Goal: Information Seeking & Learning: Check status

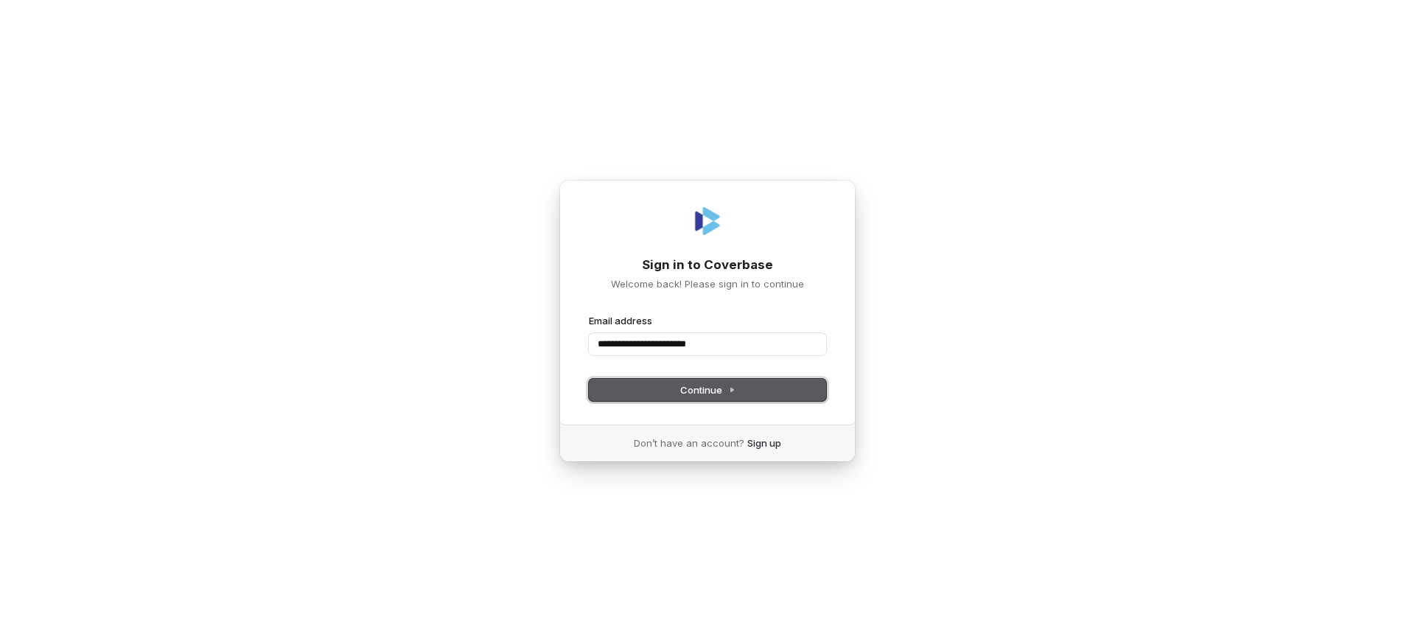
click at [722, 390] on span "Continue" at bounding box center [707, 389] width 55 height 13
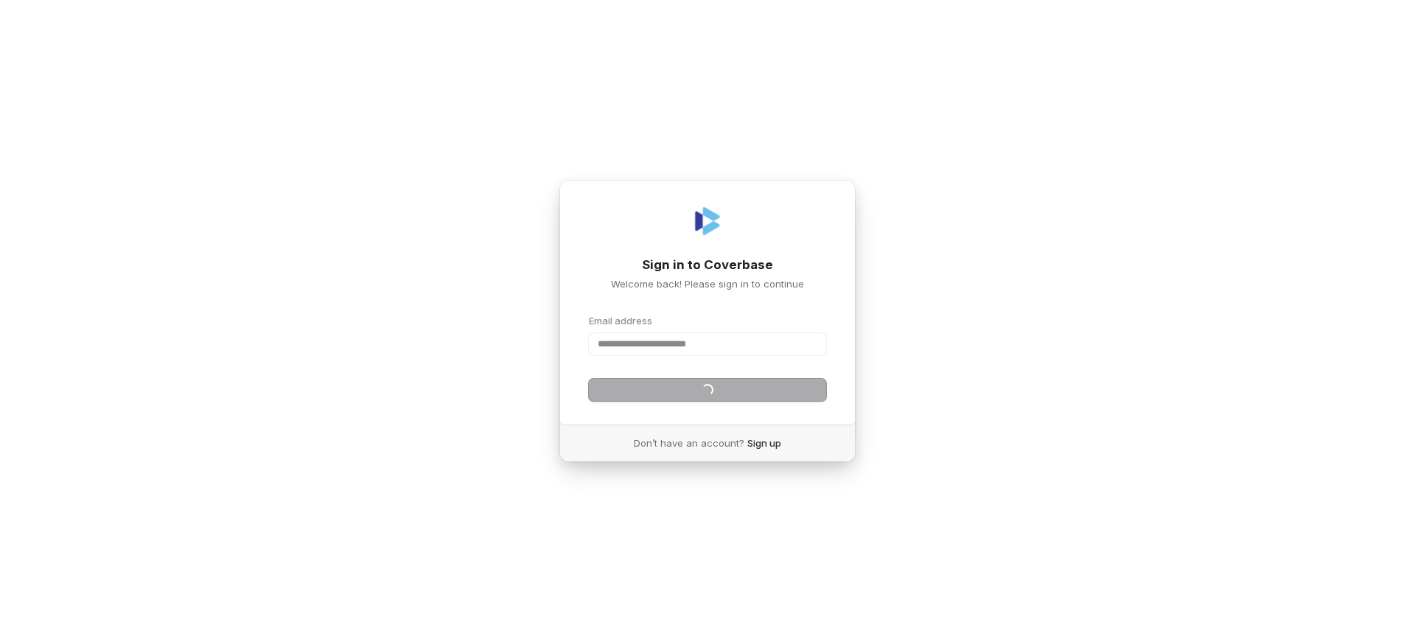
type input "**********"
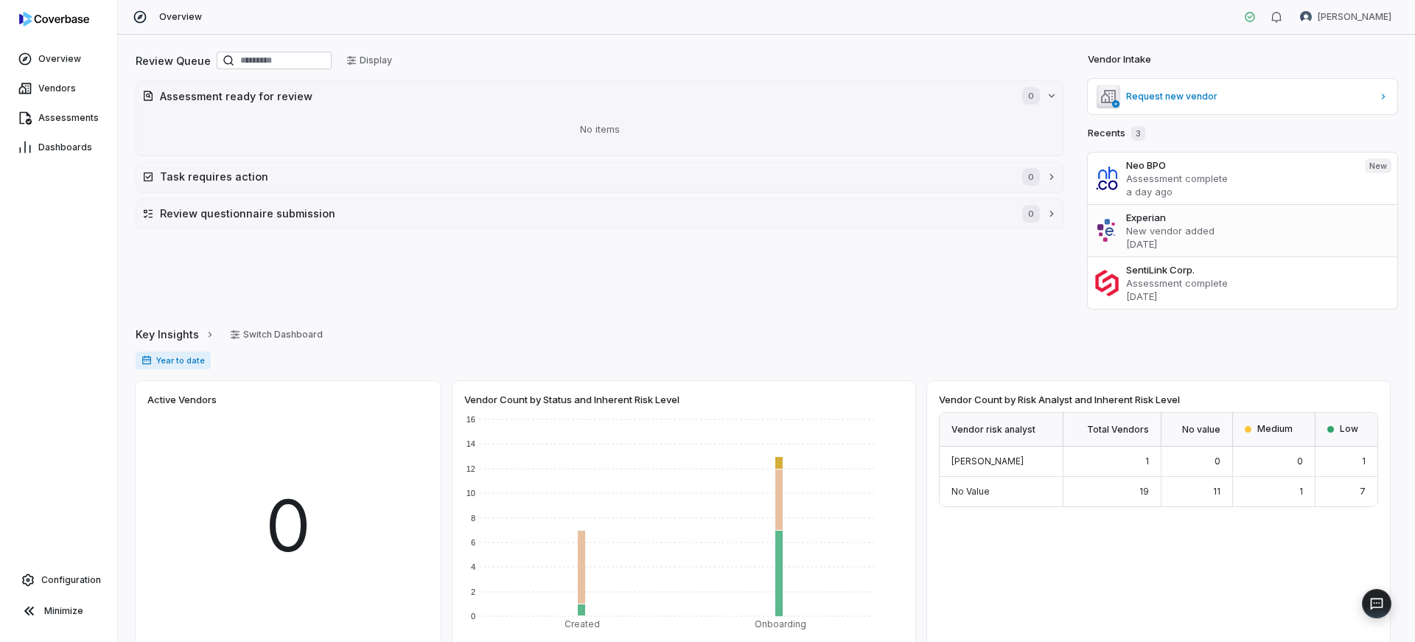
click at [1159, 230] on p "New vendor added" at bounding box center [1258, 230] width 265 height 13
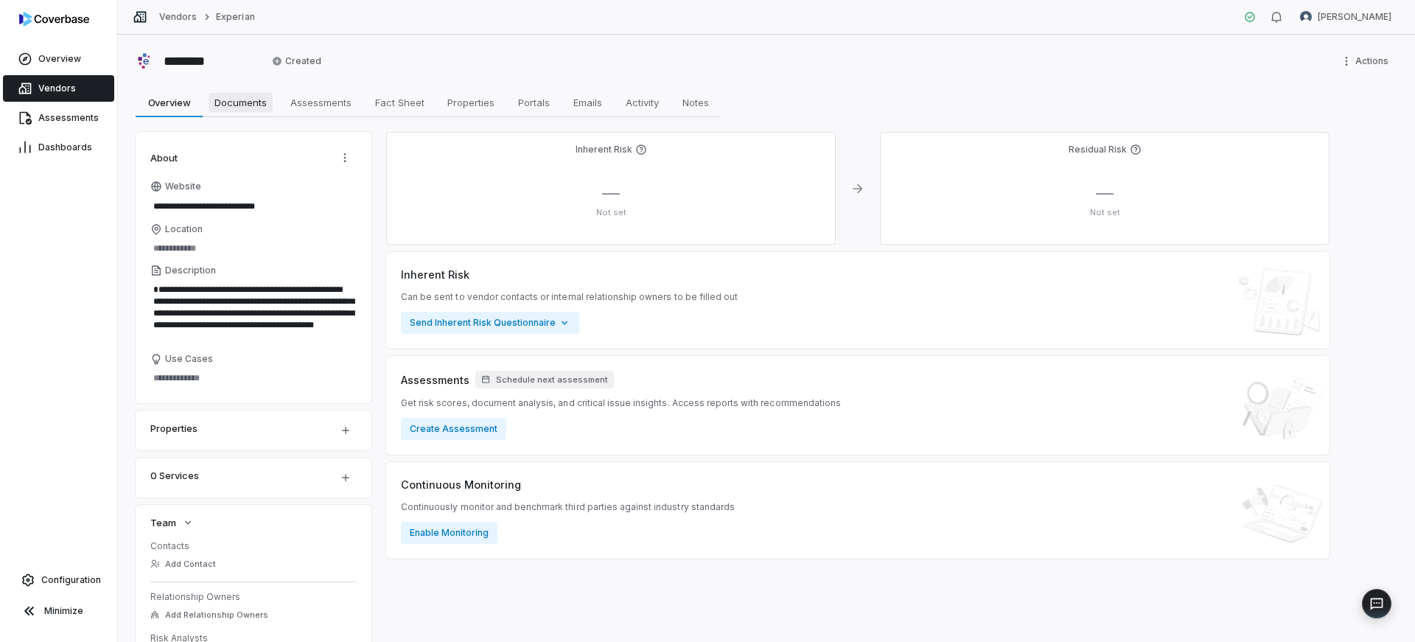
click at [233, 104] on span "Documents" at bounding box center [241, 102] width 64 height 19
type textarea "*"
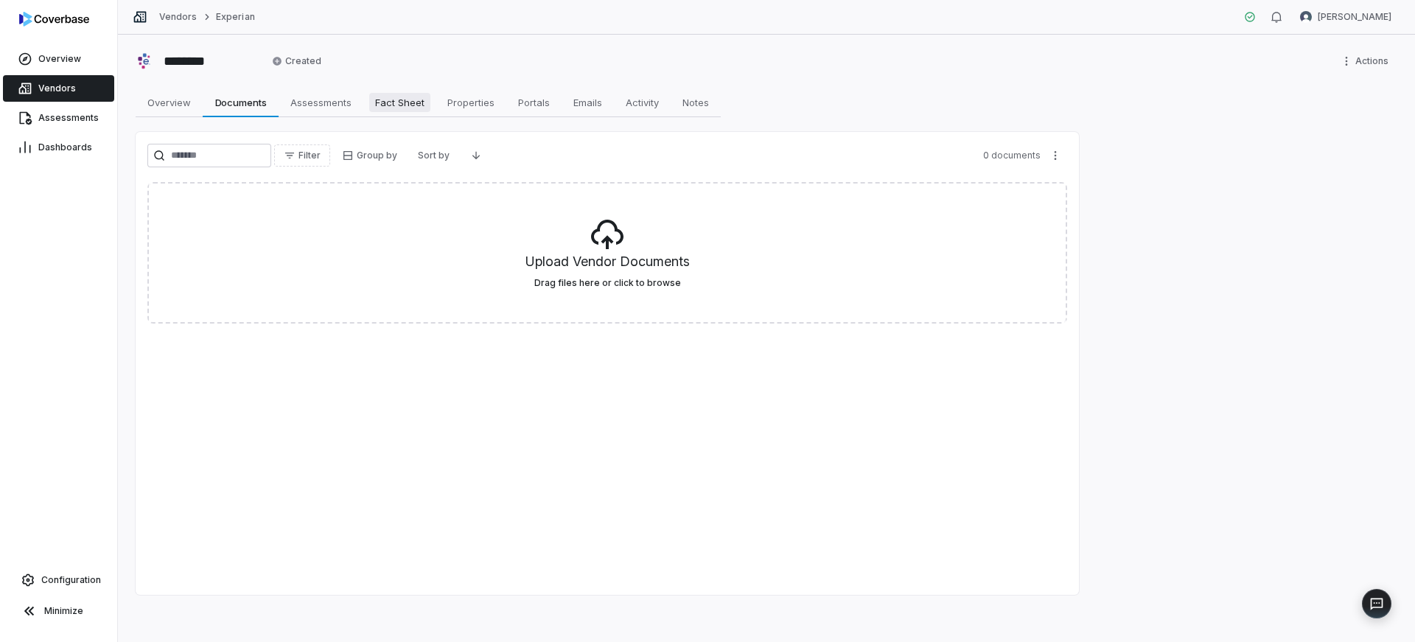
click at [402, 97] on span "Fact Sheet" at bounding box center [399, 102] width 61 height 19
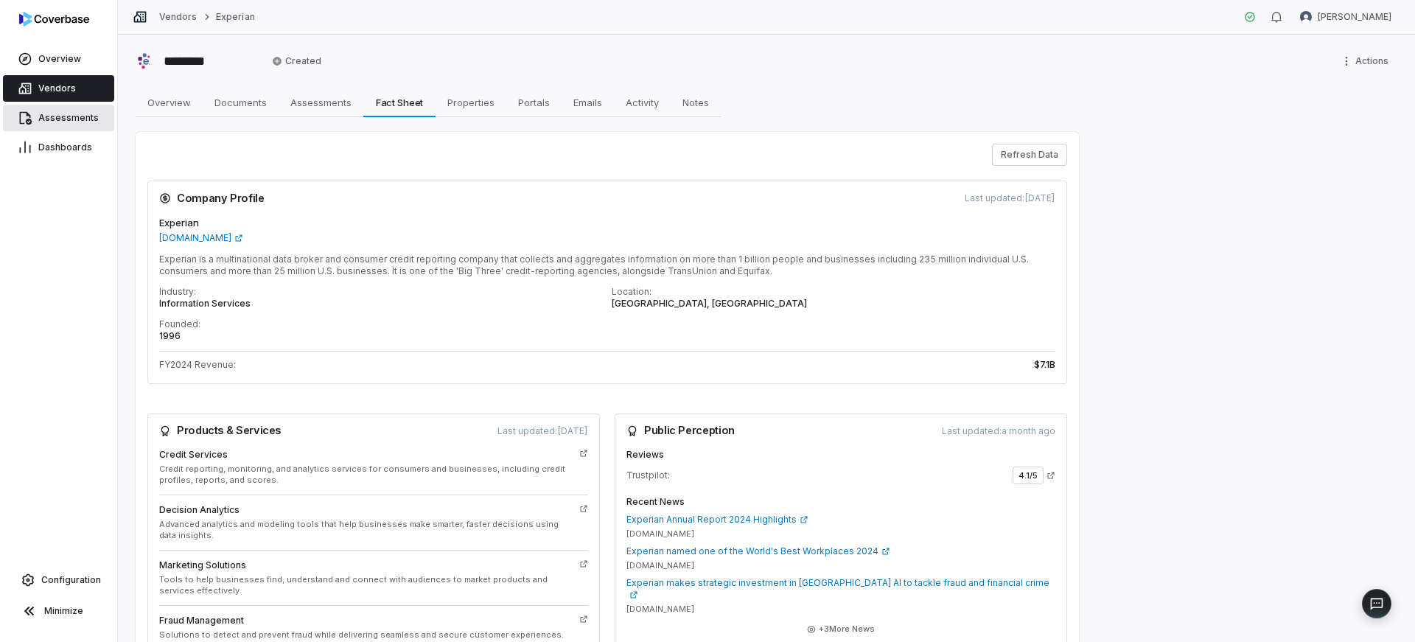
click at [46, 117] on span "Assessments" at bounding box center [68, 118] width 60 height 12
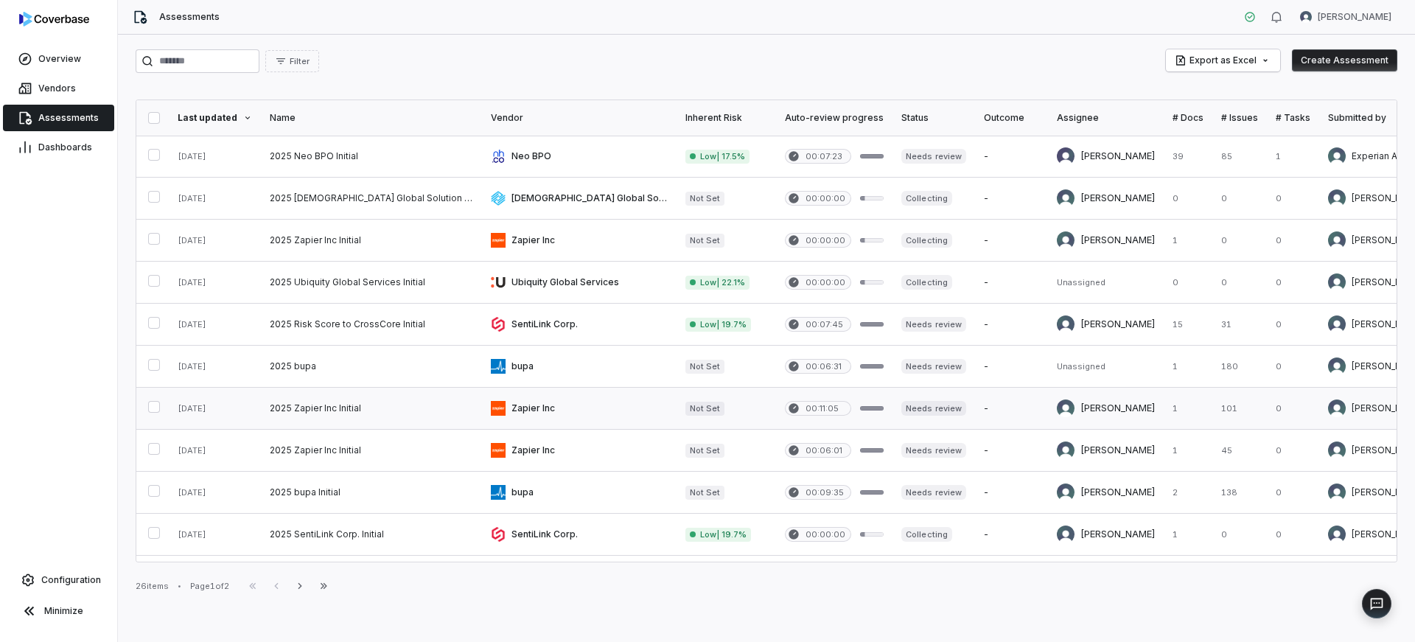
click at [482, 410] on link at bounding box center [579, 408] width 195 height 41
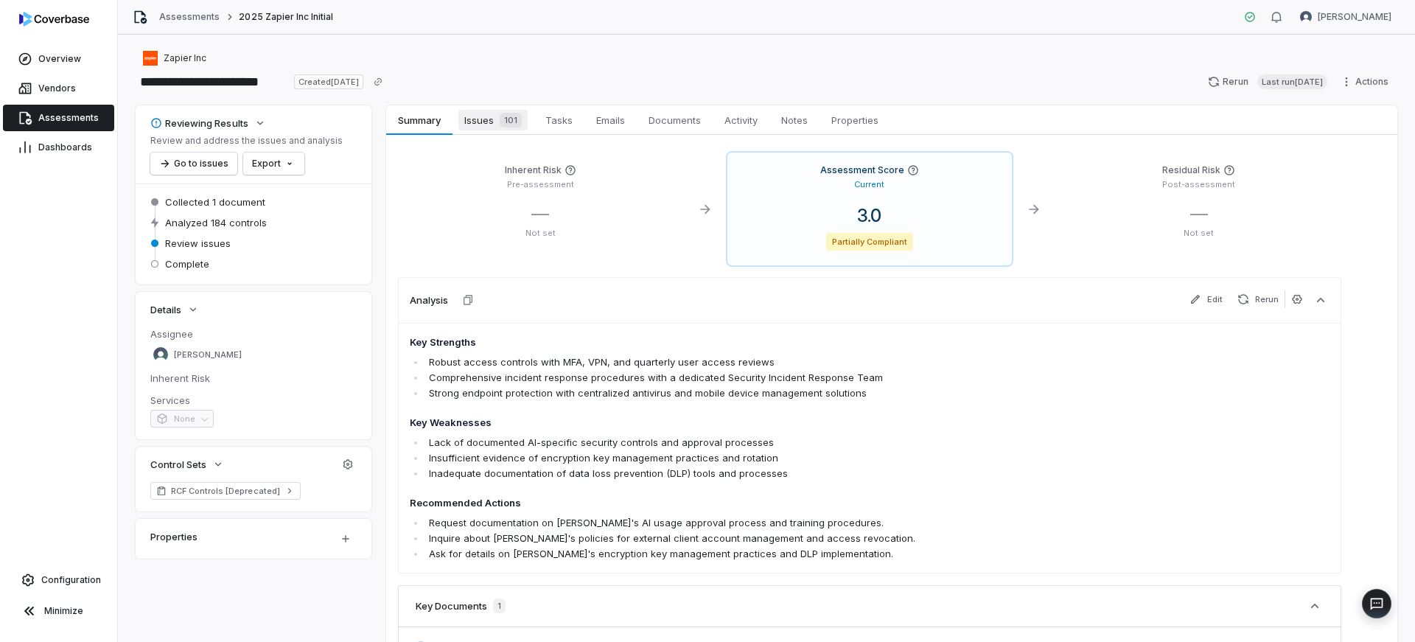
click at [485, 116] on span "Issues 101" at bounding box center [492, 120] width 69 height 21
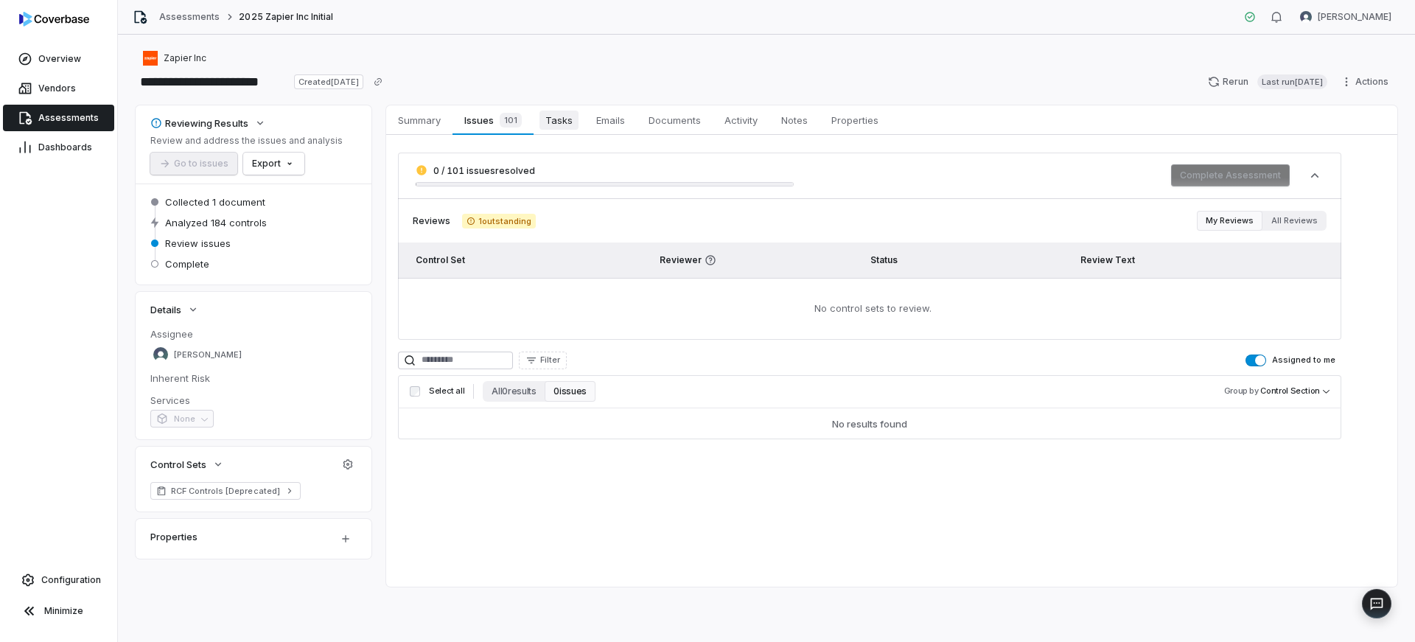
click at [550, 113] on span "Tasks" at bounding box center [558, 120] width 39 height 19
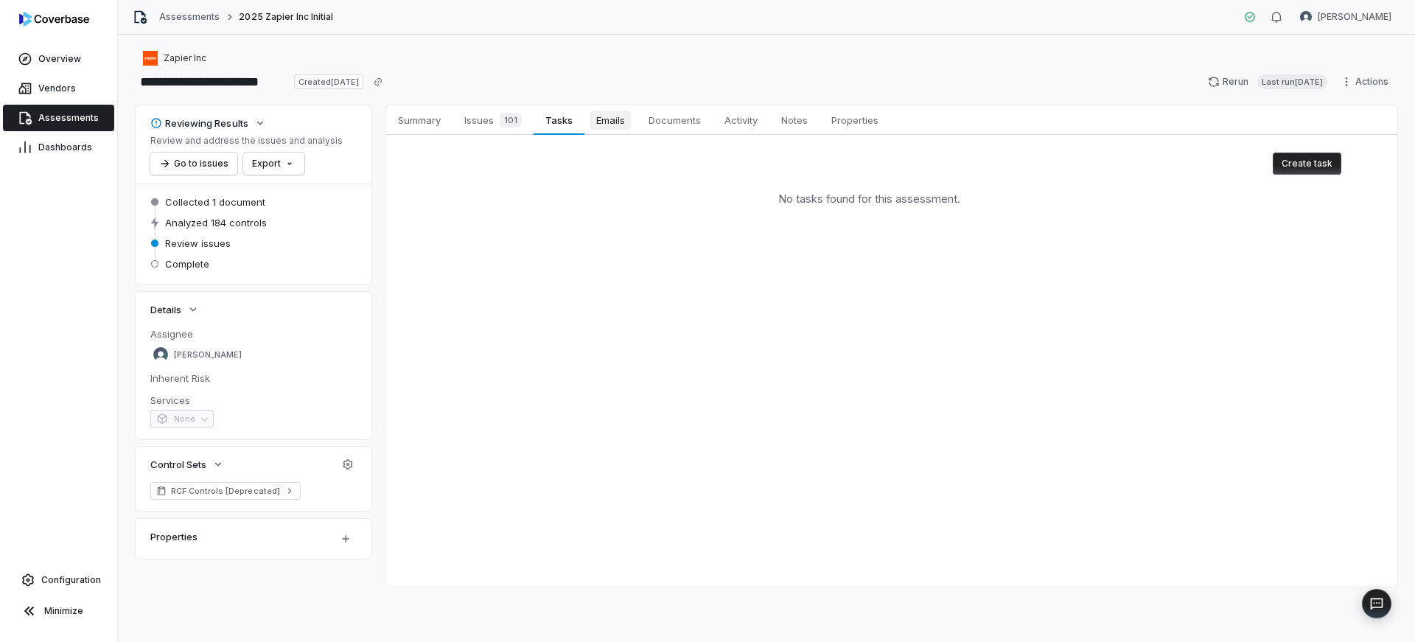
click at [598, 119] on span "Emails" at bounding box center [610, 120] width 41 height 19
click at [658, 118] on span "Documents" at bounding box center [675, 120] width 64 height 19
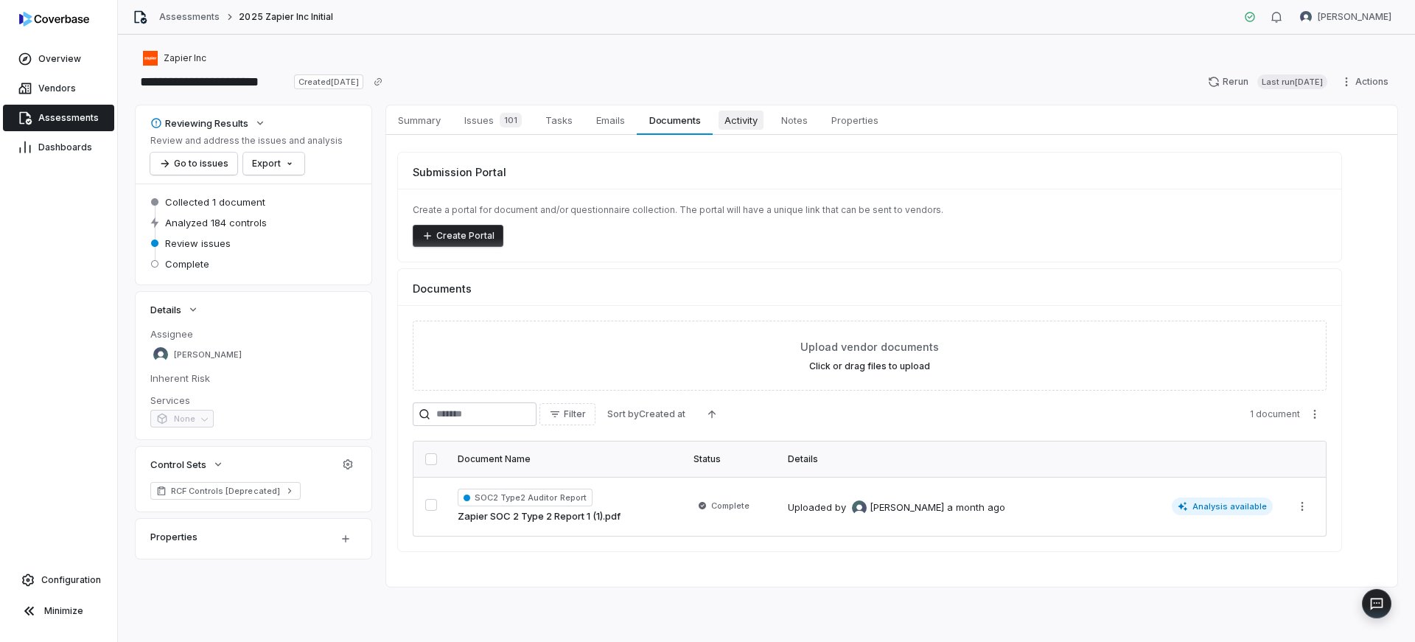
click at [727, 119] on span "Activity" at bounding box center [740, 120] width 45 height 19
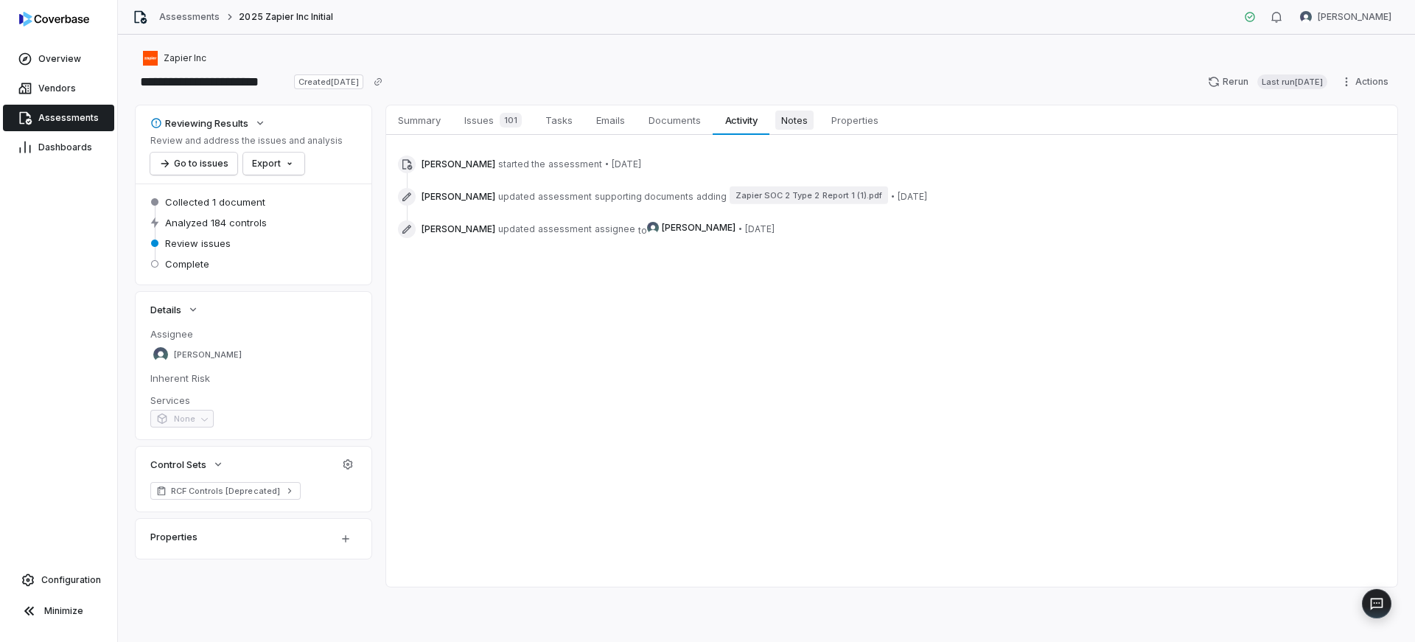
click at [788, 120] on span "Notes" at bounding box center [794, 120] width 38 height 19
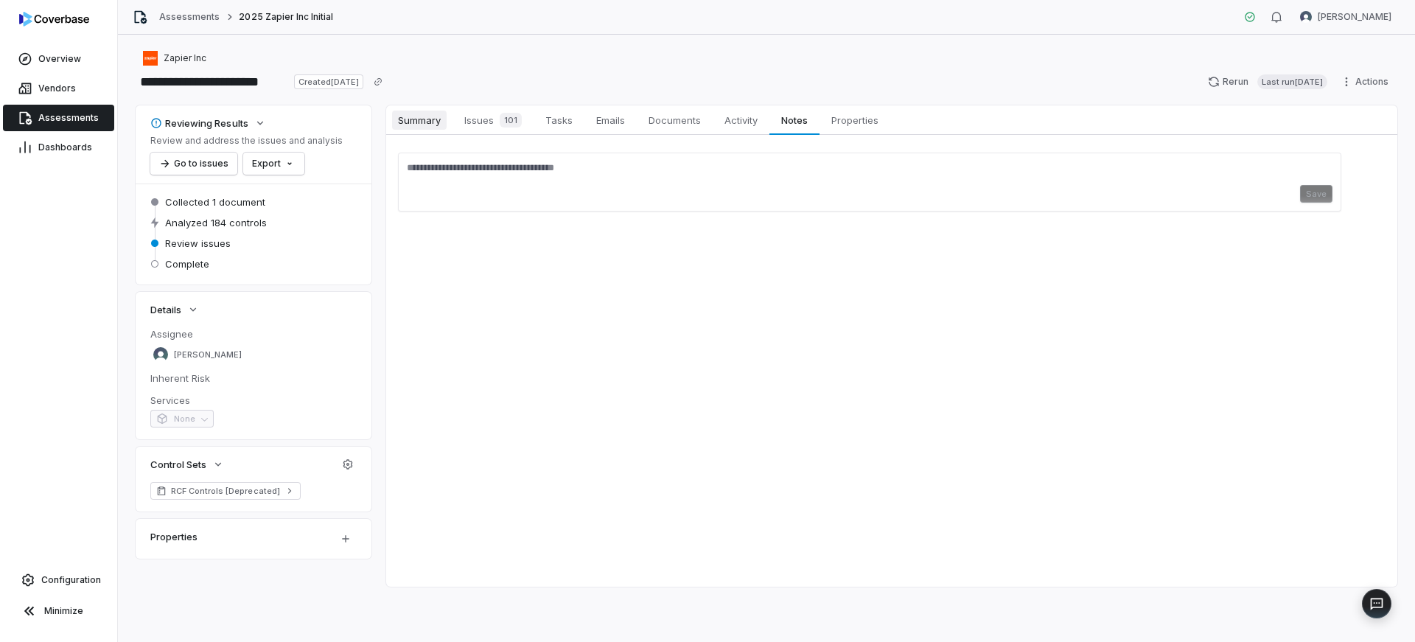
click at [422, 119] on span "Summary" at bounding box center [419, 120] width 55 height 19
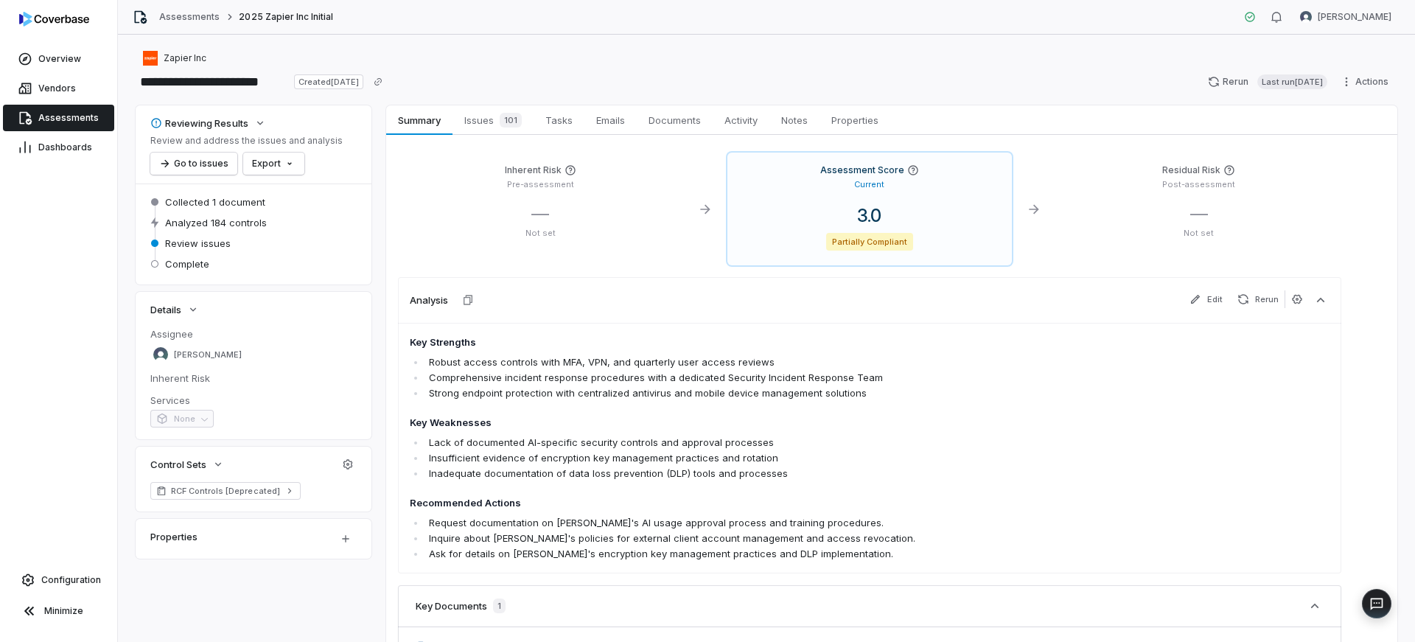
click at [68, 113] on span "Assessments" at bounding box center [68, 118] width 60 height 12
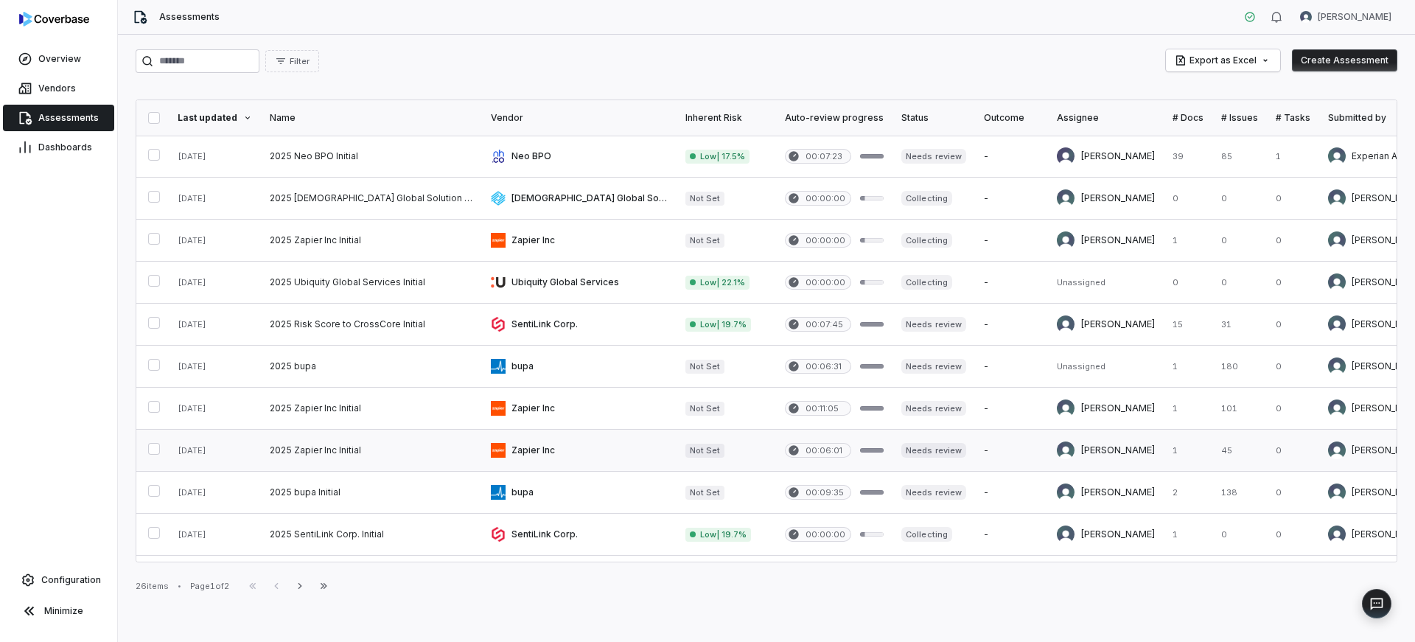
click at [482, 449] on link at bounding box center [579, 450] width 195 height 41
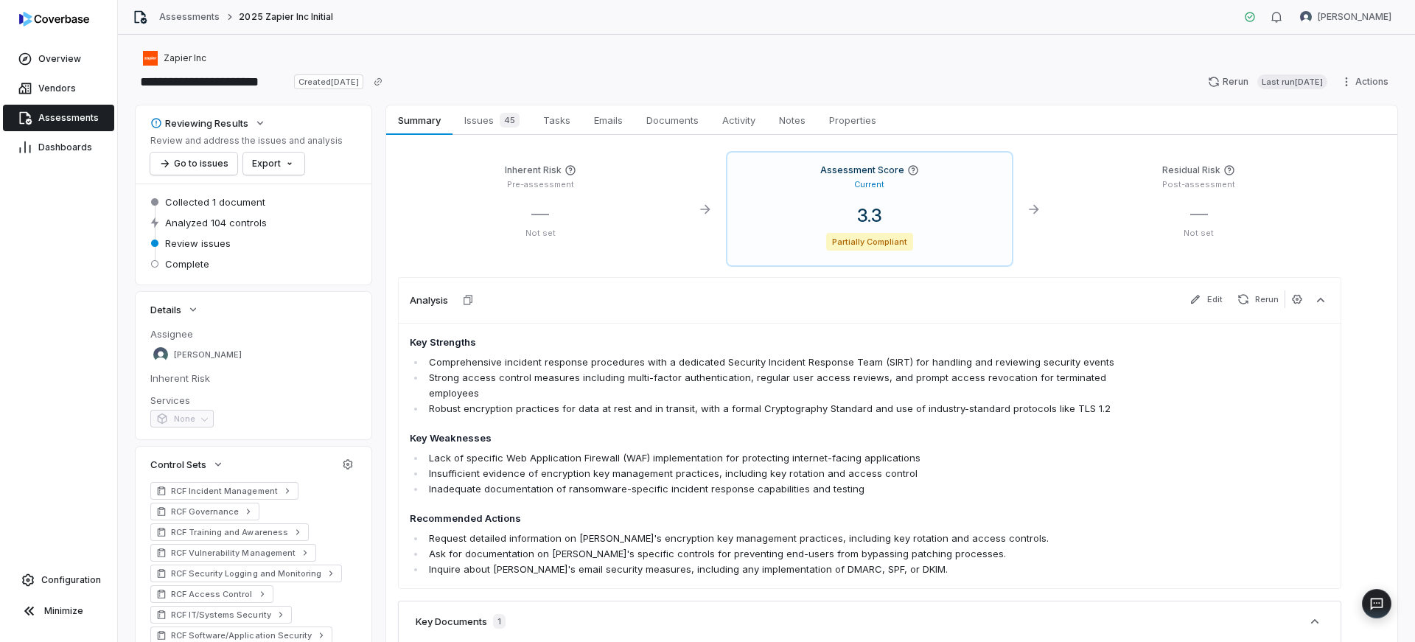
click at [43, 114] on span "Assessments" at bounding box center [68, 118] width 60 height 12
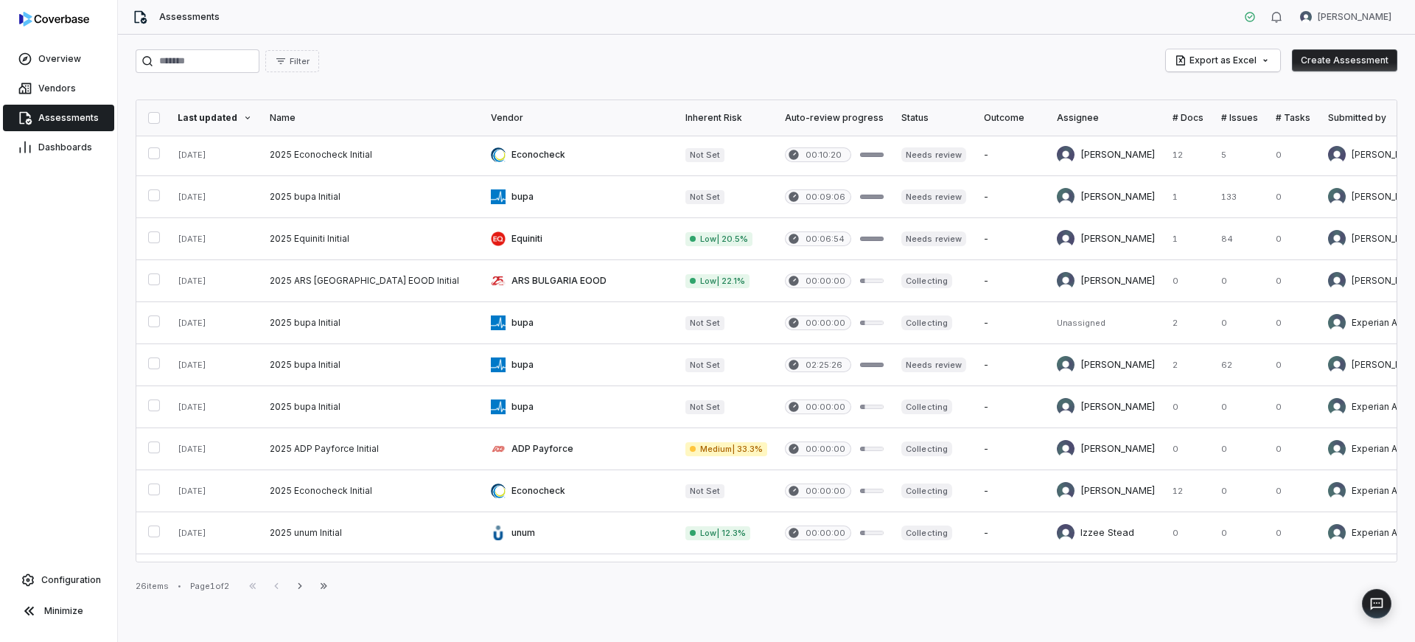
scroll to position [631, 0]
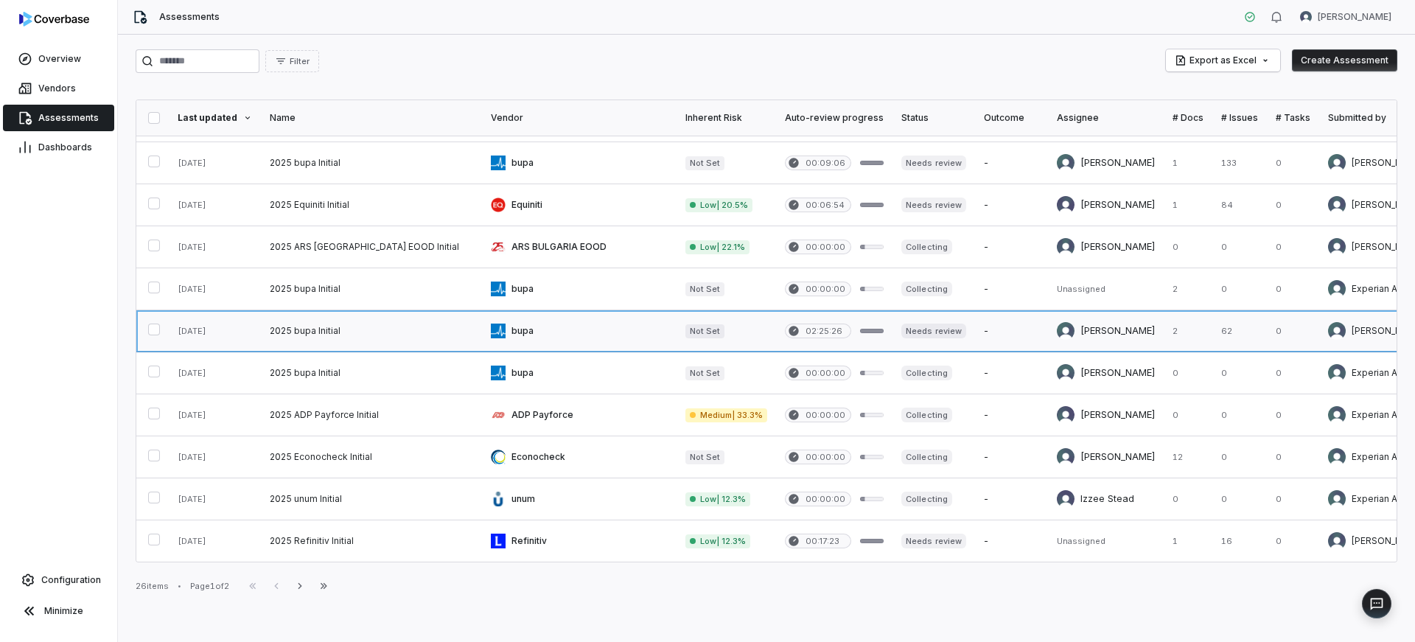
click at [482, 324] on link at bounding box center [579, 330] width 195 height 41
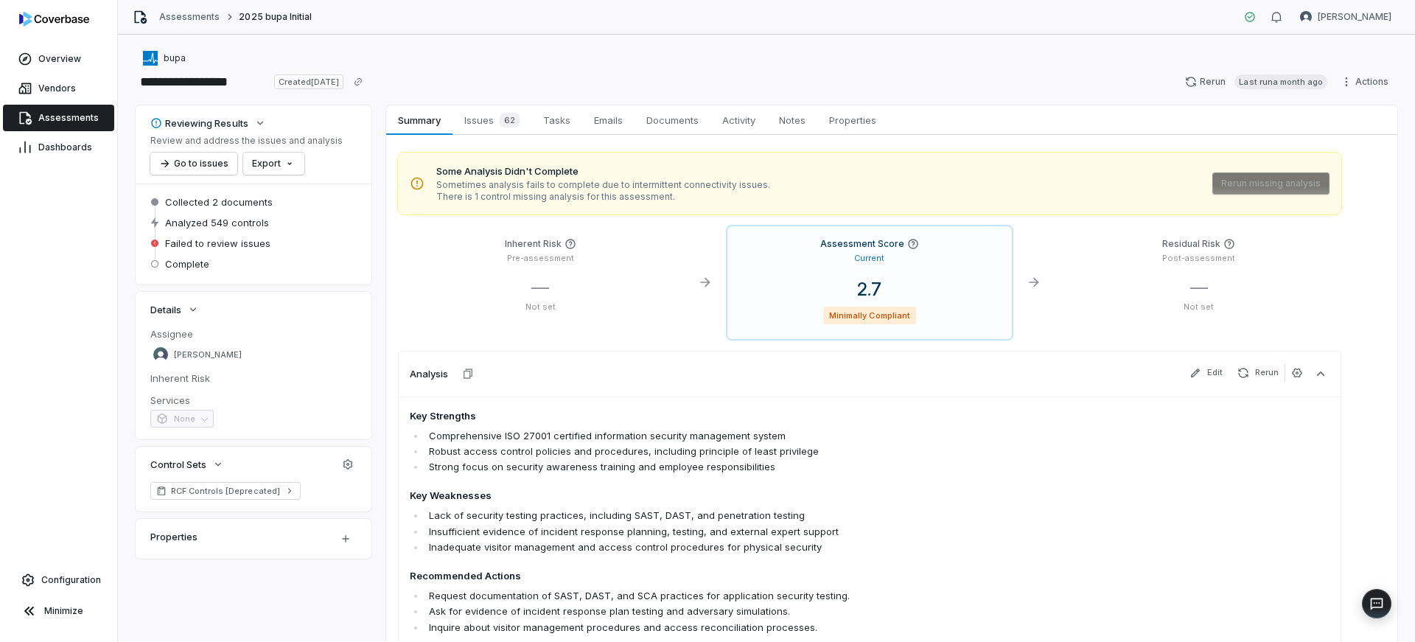
click at [65, 116] on span "Assessments" at bounding box center [68, 118] width 60 height 12
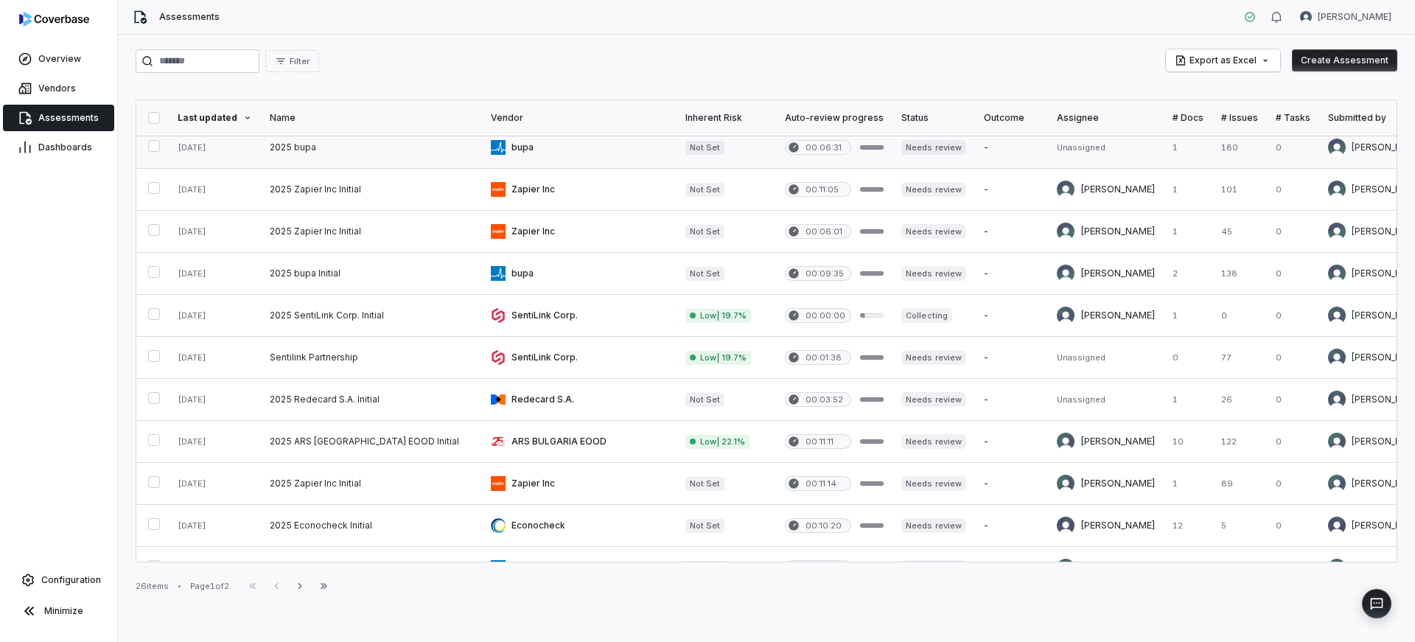
scroll to position [295, 0]
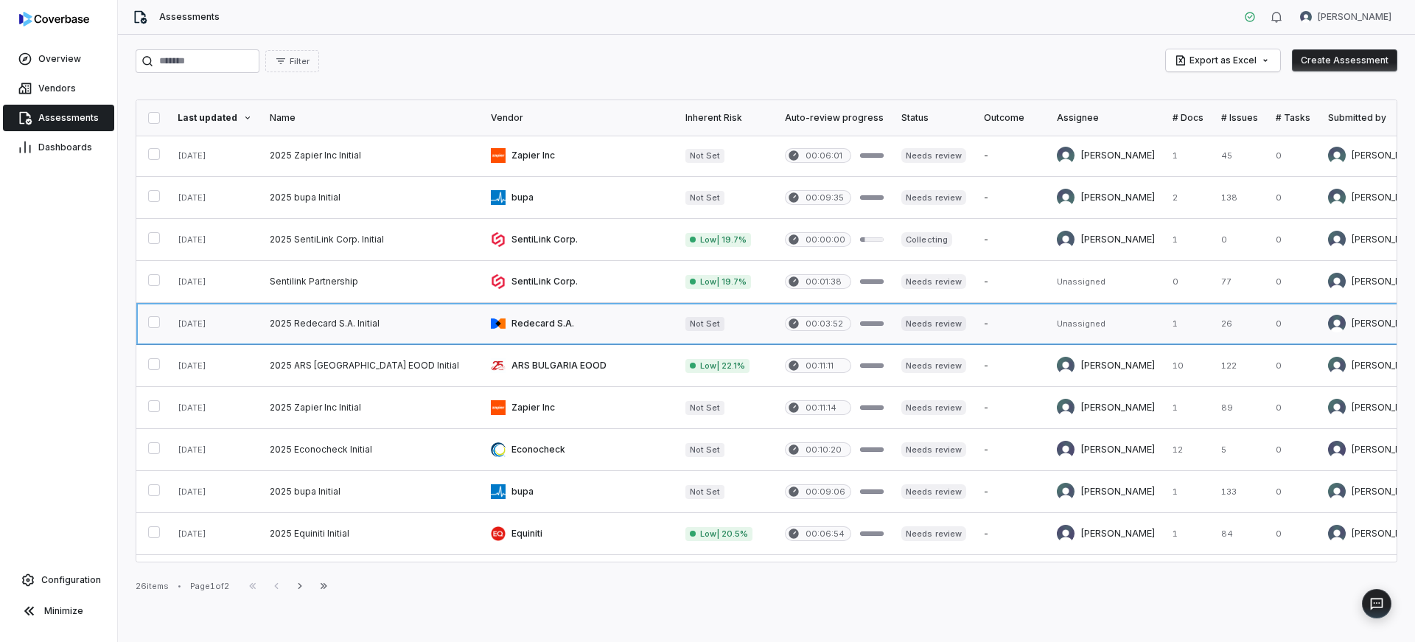
click at [484, 321] on link at bounding box center [579, 323] width 195 height 41
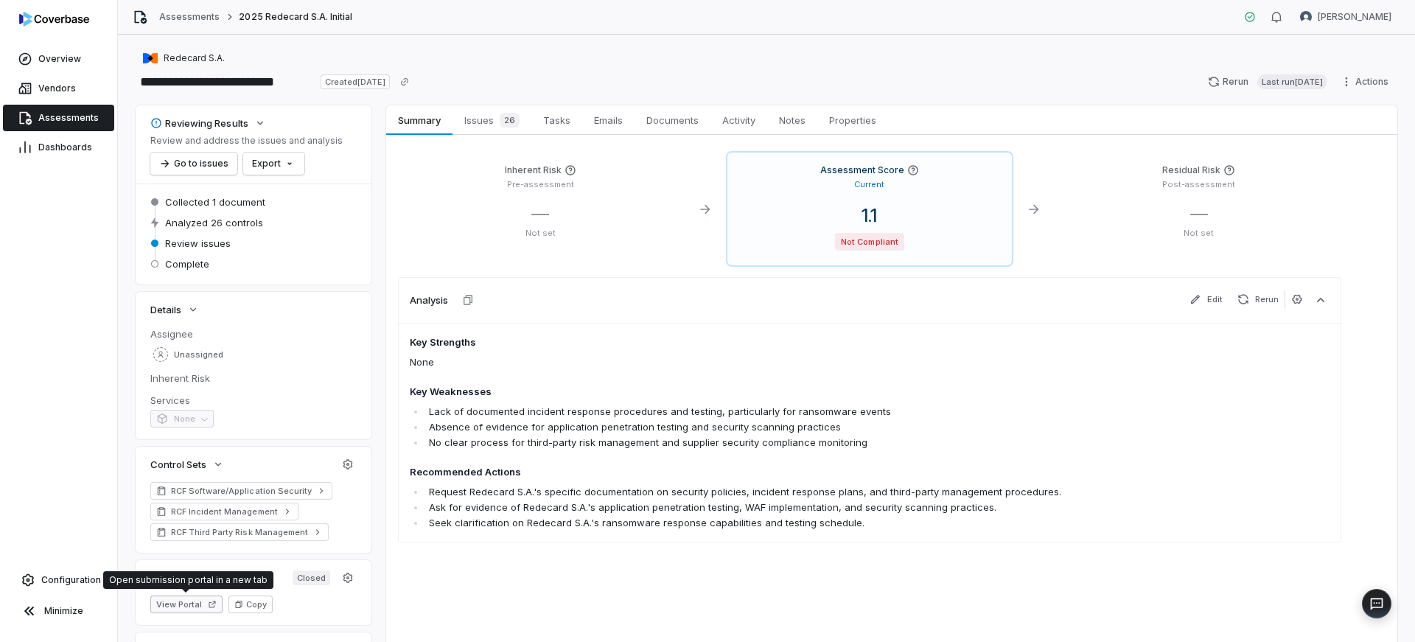
click at [182, 603] on button "View Portal" at bounding box center [186, 604] width 72 height 18
click at [205, 167] on button "Go to issues" at bounding box center [193, 164] width 87 height 22
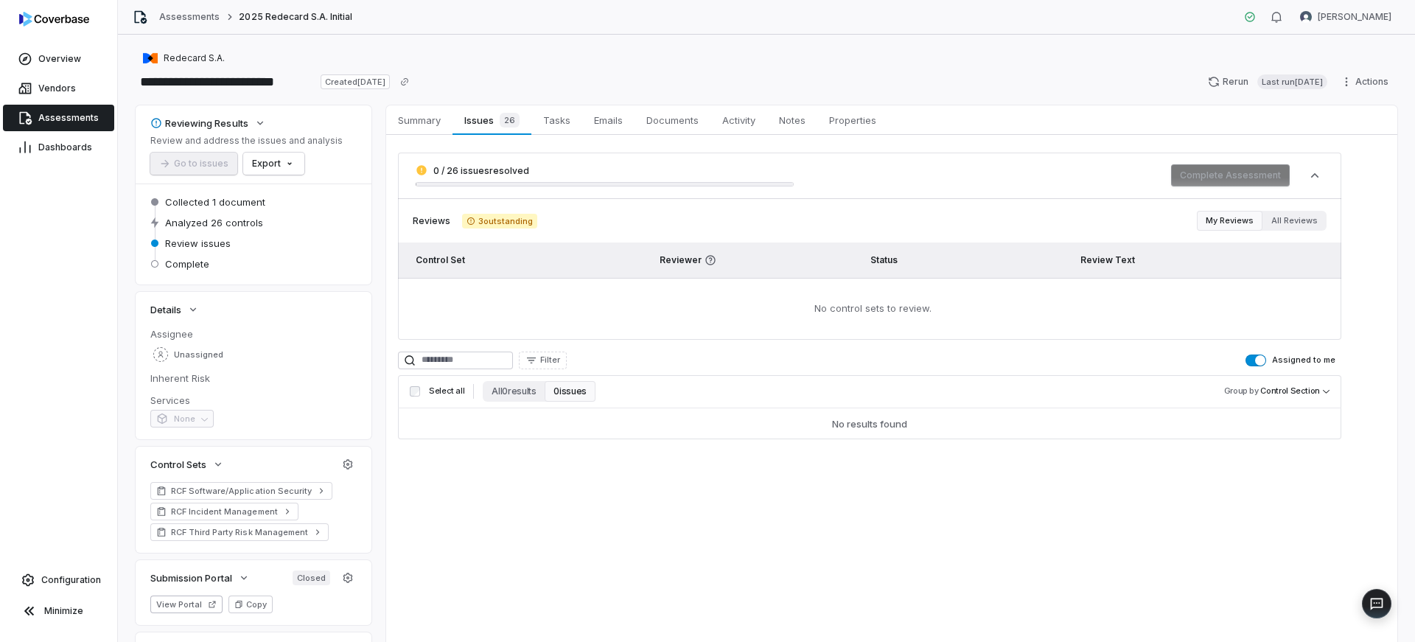
click at [62, 114] on span "Assessments" at bounding box center [68, 118] width 60 height 12
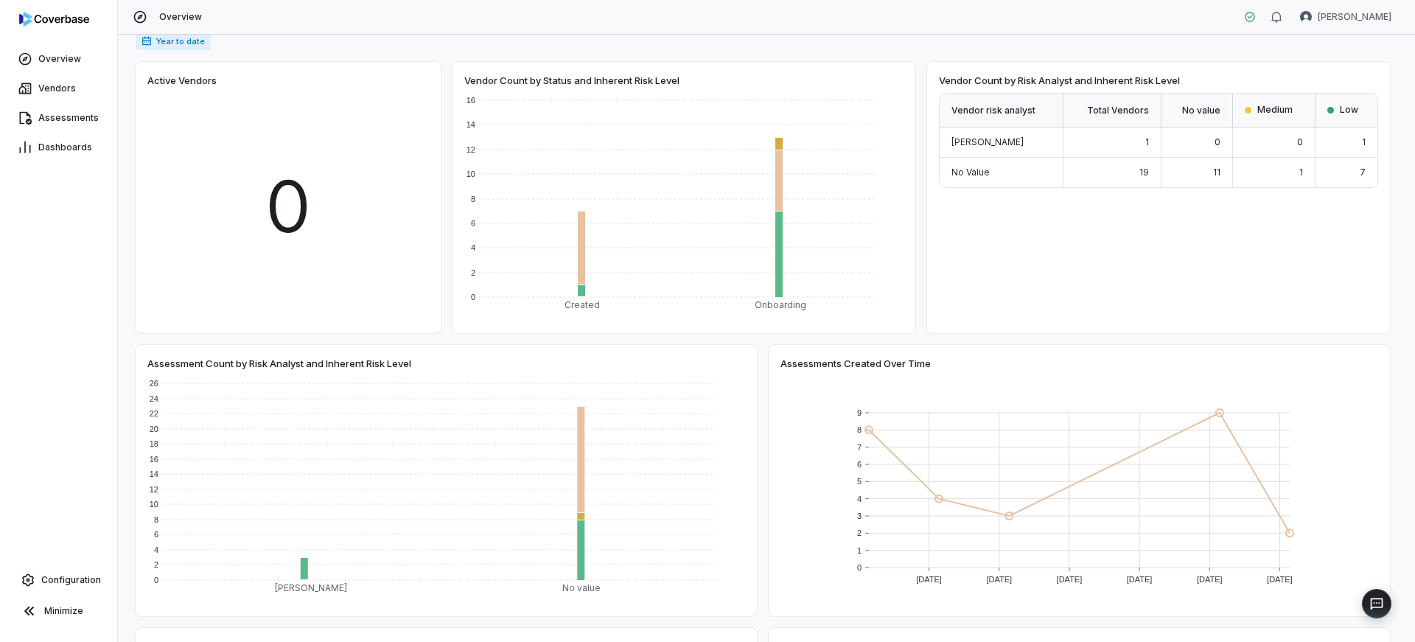
scroll to position [267, 0]
